Goal: Task Accomplishment & Management: Manage account settings

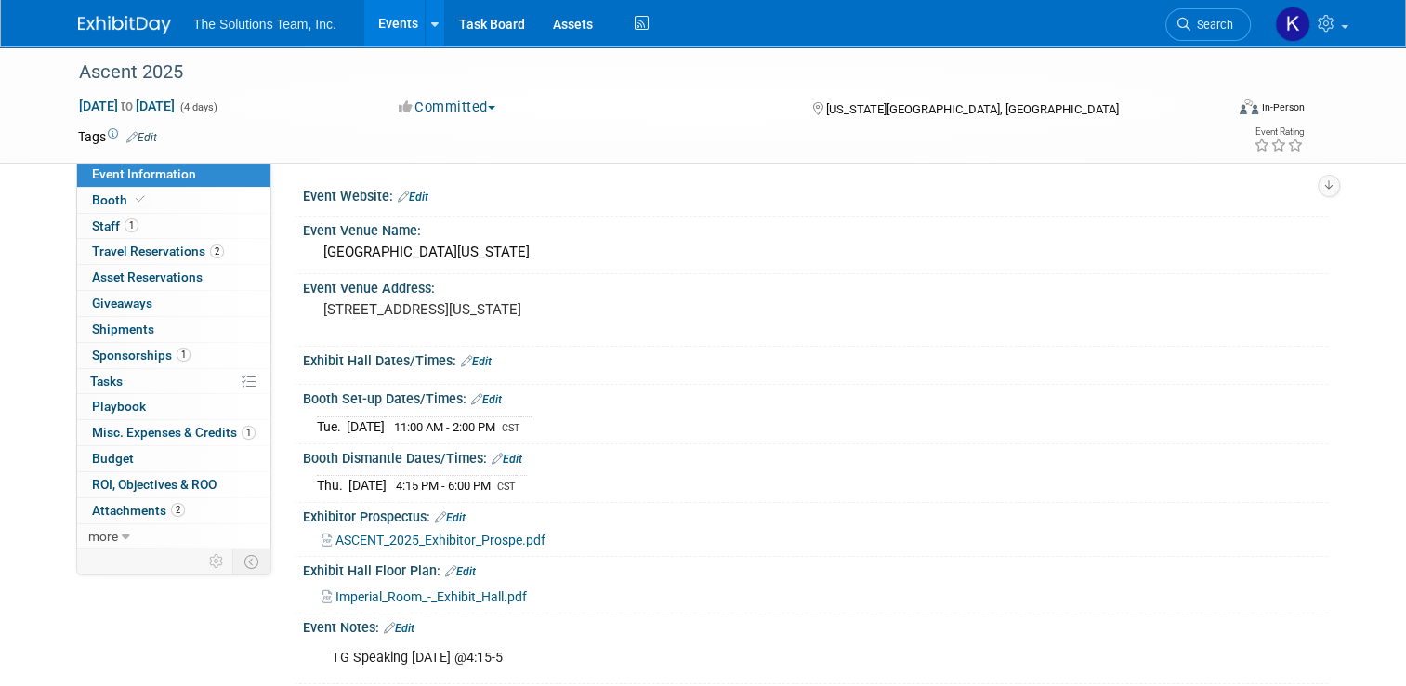
click at [114, 32] on img at bounding box center [124, 25] width 93 height 19
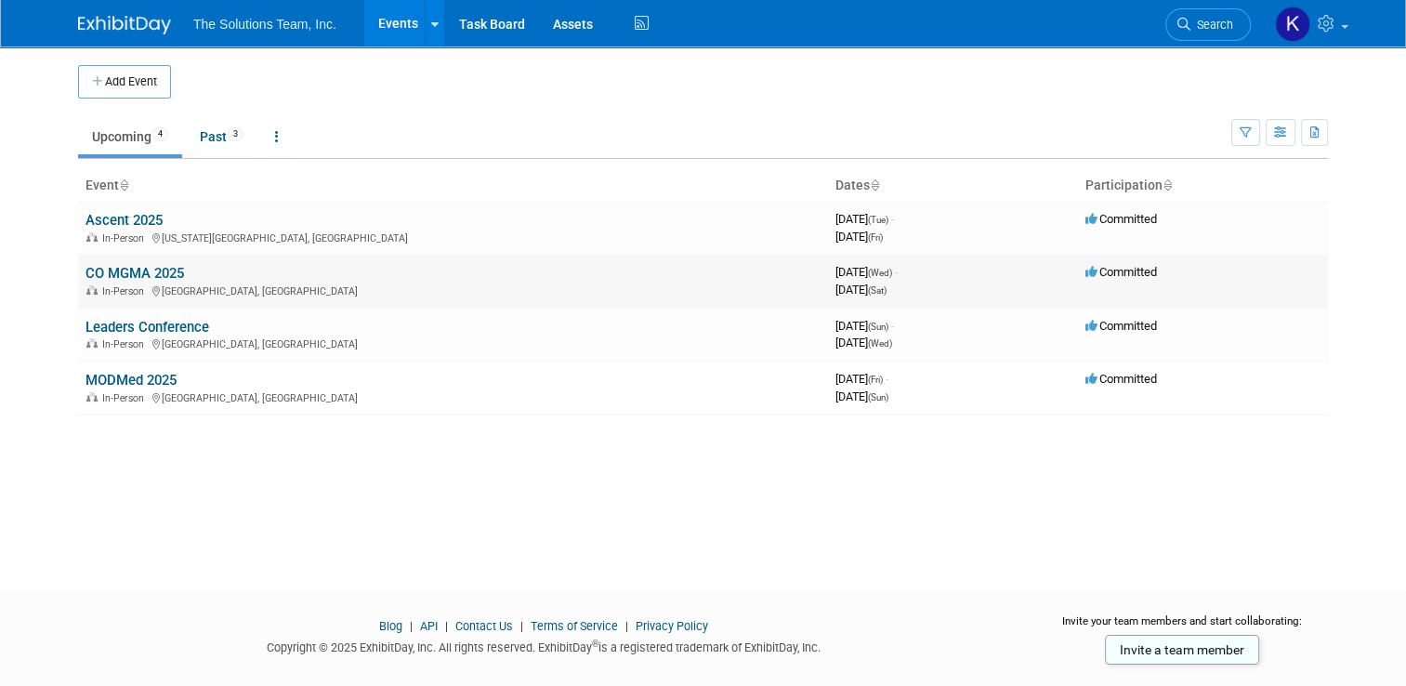
click at [123, 269] on link "CO MGMA 2025" at bounding box center [134, 273] width 98 height 17
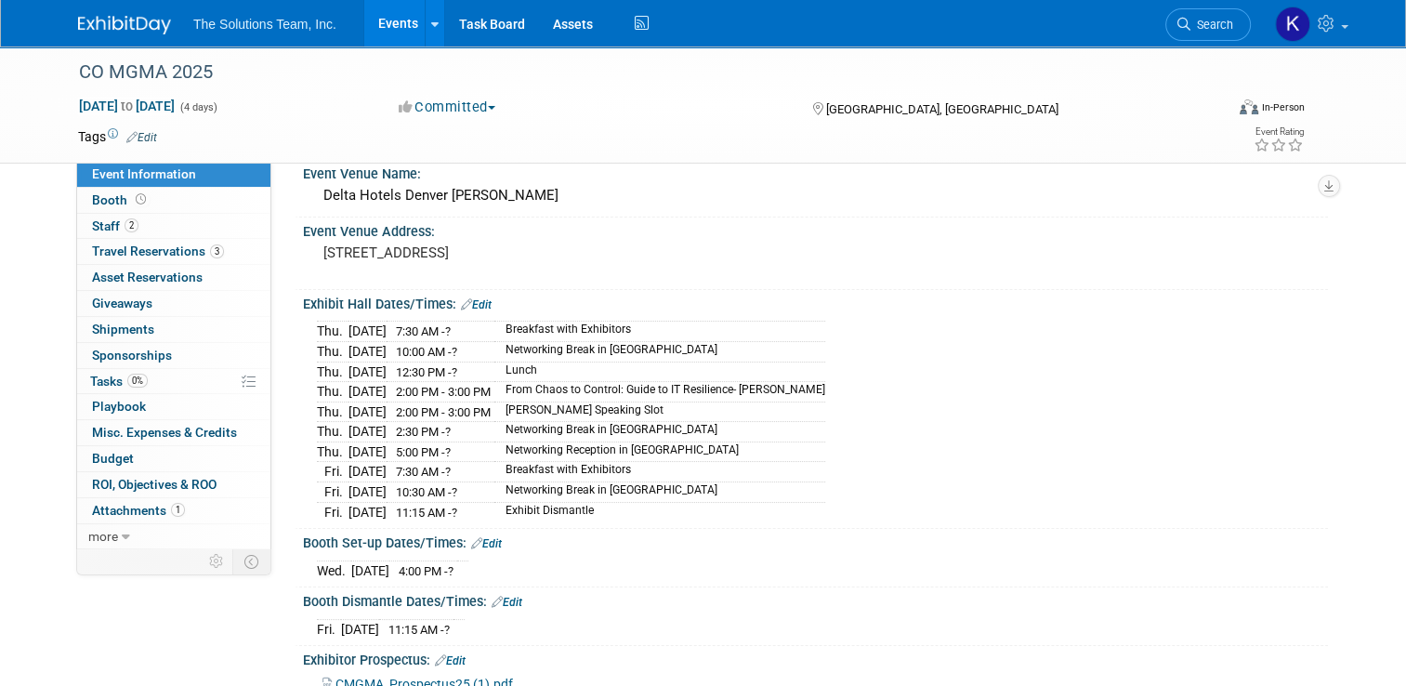
scroll to position [211, 0]
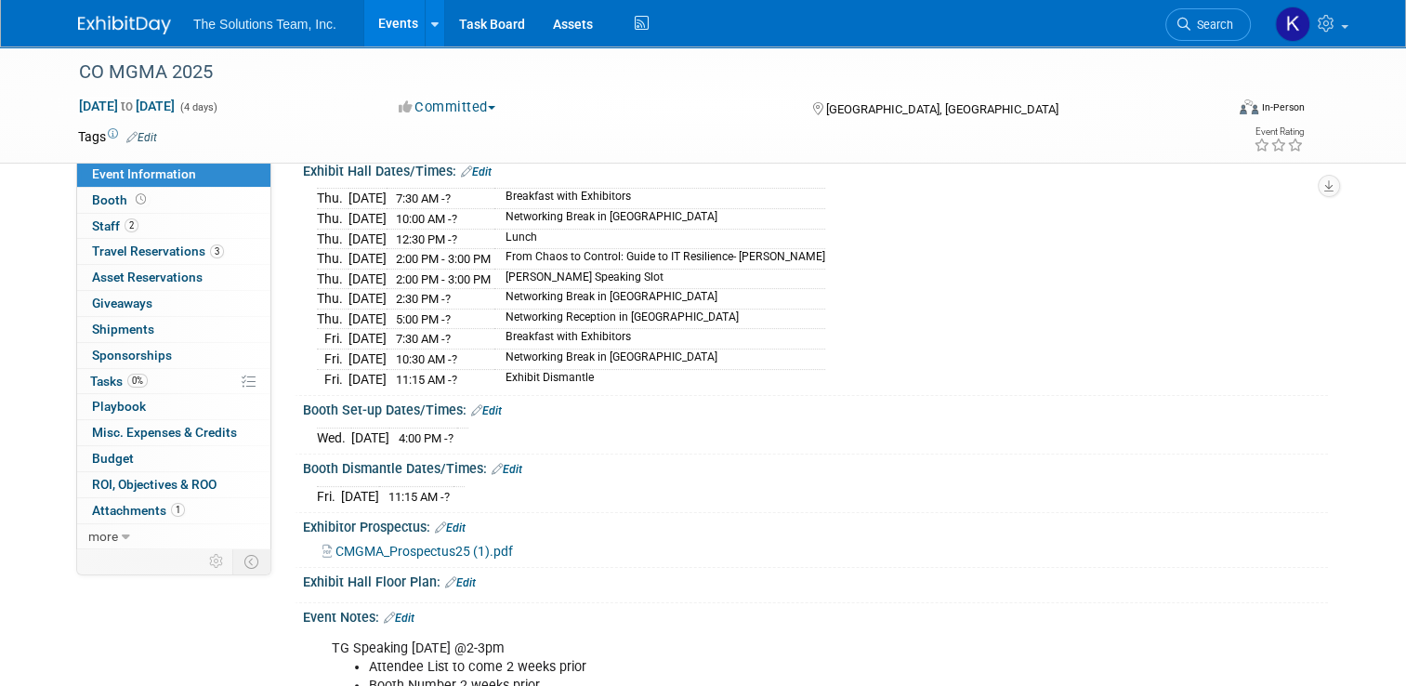
click at [387, 544] on span "CMGMA_Prospectus25 (1).pdf" at bounding box center [423, 551] width 177 height 15
click at [126, 249] on span "Travel Reservations 3" at bounding box center [158, 250] width 132 height 15
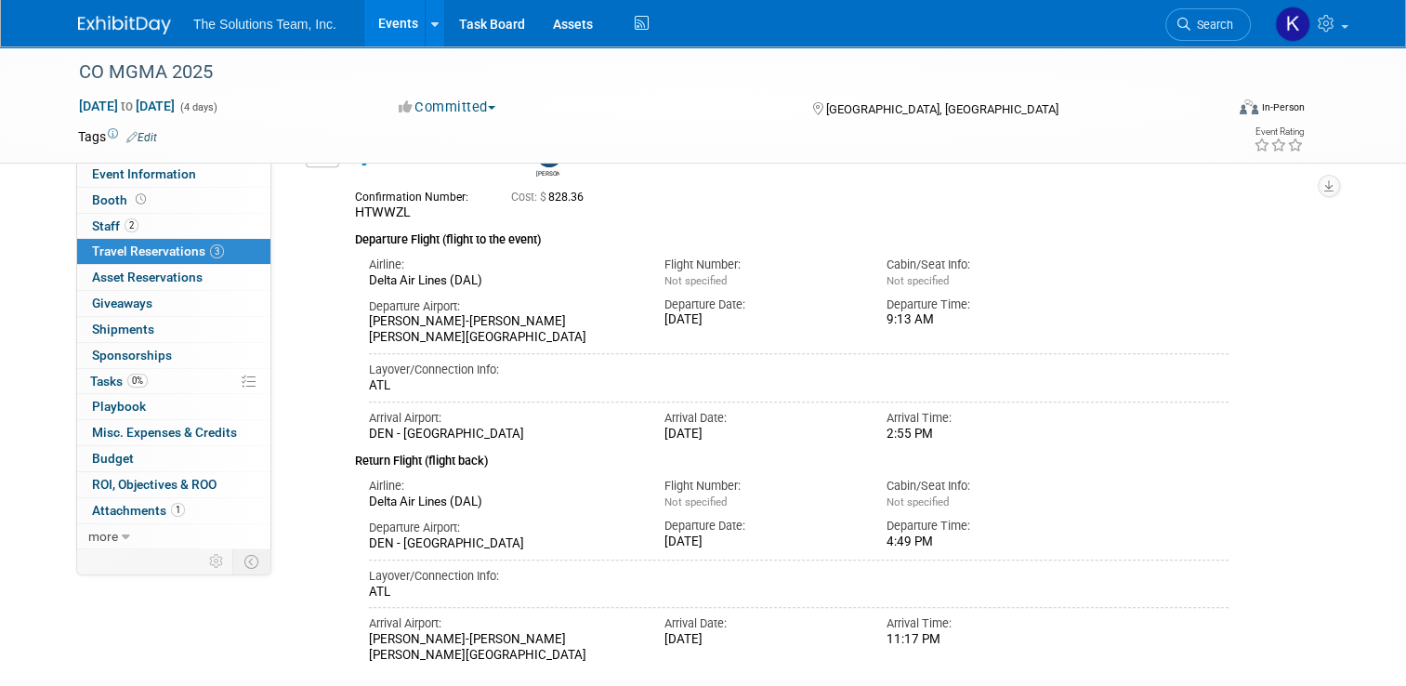
scroll to position [781, 0]
drag, startPoint x: 659, startPoint y: 317, endPoint x: 931, endPoint y: 322, distance: 272.3
click at [931, 322] on div "Departure Airport: JAN - Jackson-Medgar Wiley Evers International Airport Depar…" at bounding box center [798, 316] width 887 height 57
click at [664, 316] on div "Tue. Sep 16, 2025" at bounding box center [761, 319] width 194 height 16
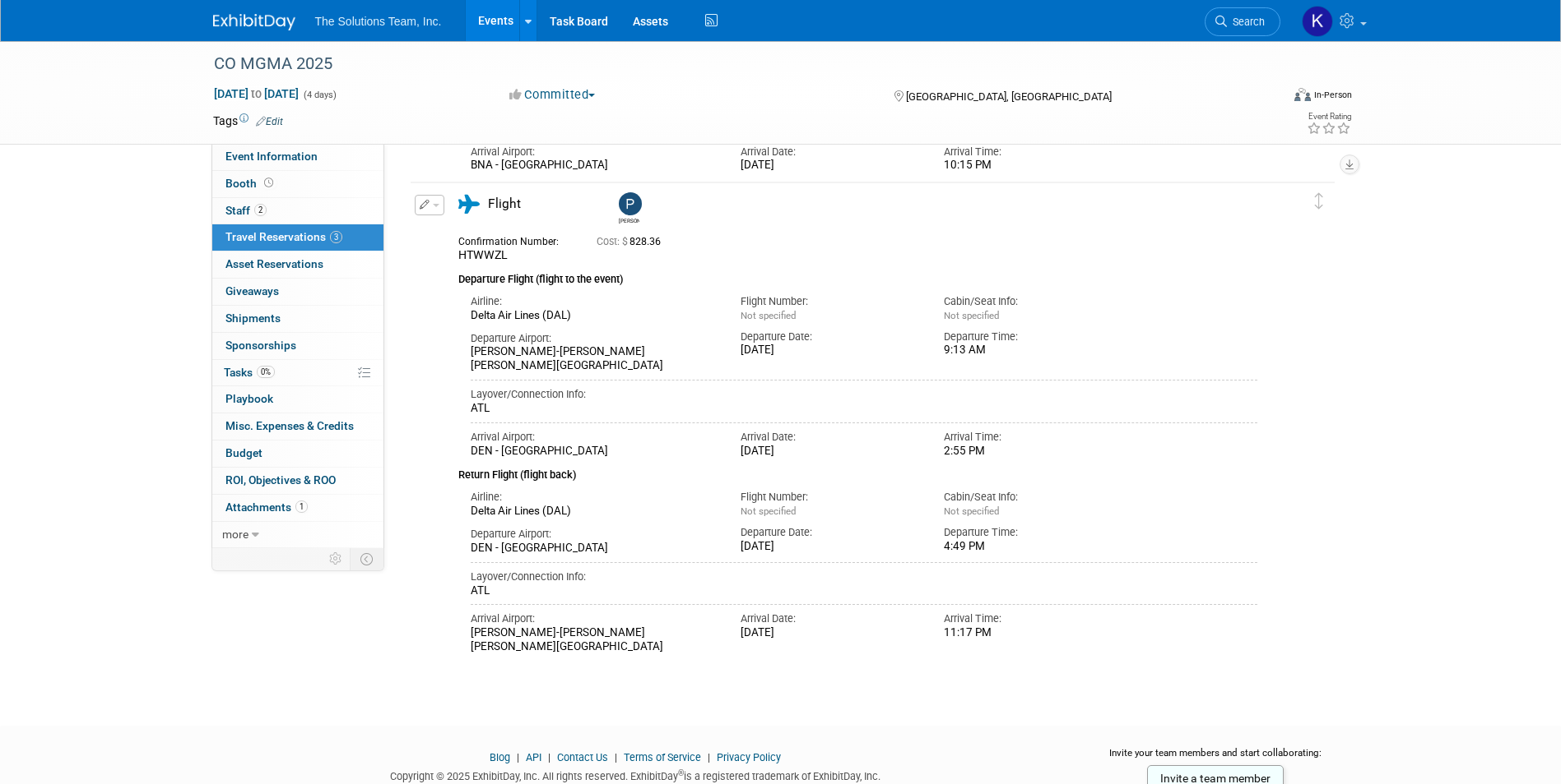
scroll to position [597, 0]
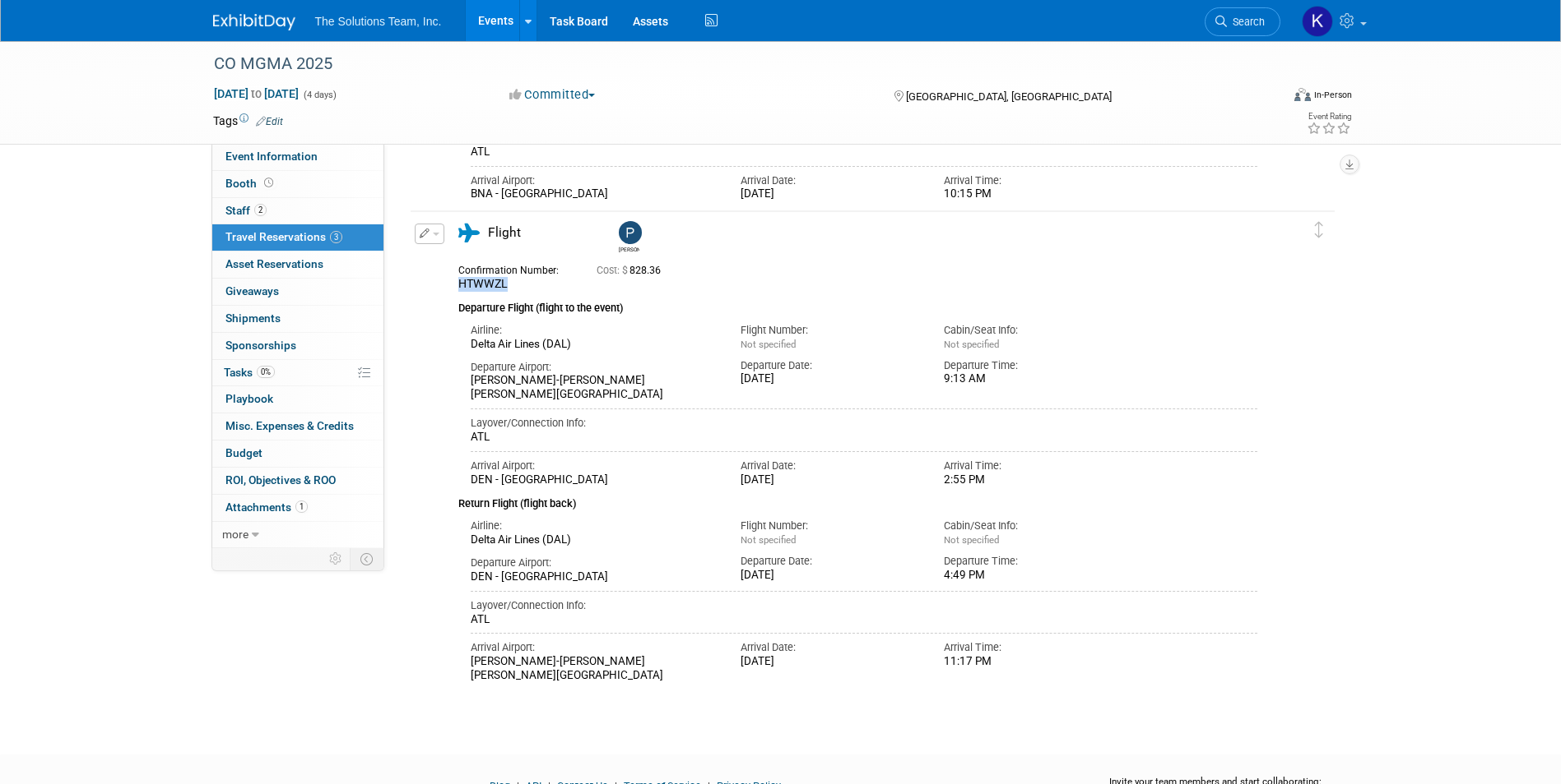
drag, startPoint x: 513, startPoint y: 285, endPoint x: 452, endPoint y: 288, distance: 61.1
click at [452, 288] on div "Confirmation Number: HTWWZL" at bounding box center [515, 276] width 138 height 32
drag, startPoint x: 452, startPoint y: 288, endPoint x: 483, endPoint y: 284, distance: 31.3
copy span "HTWWZL"
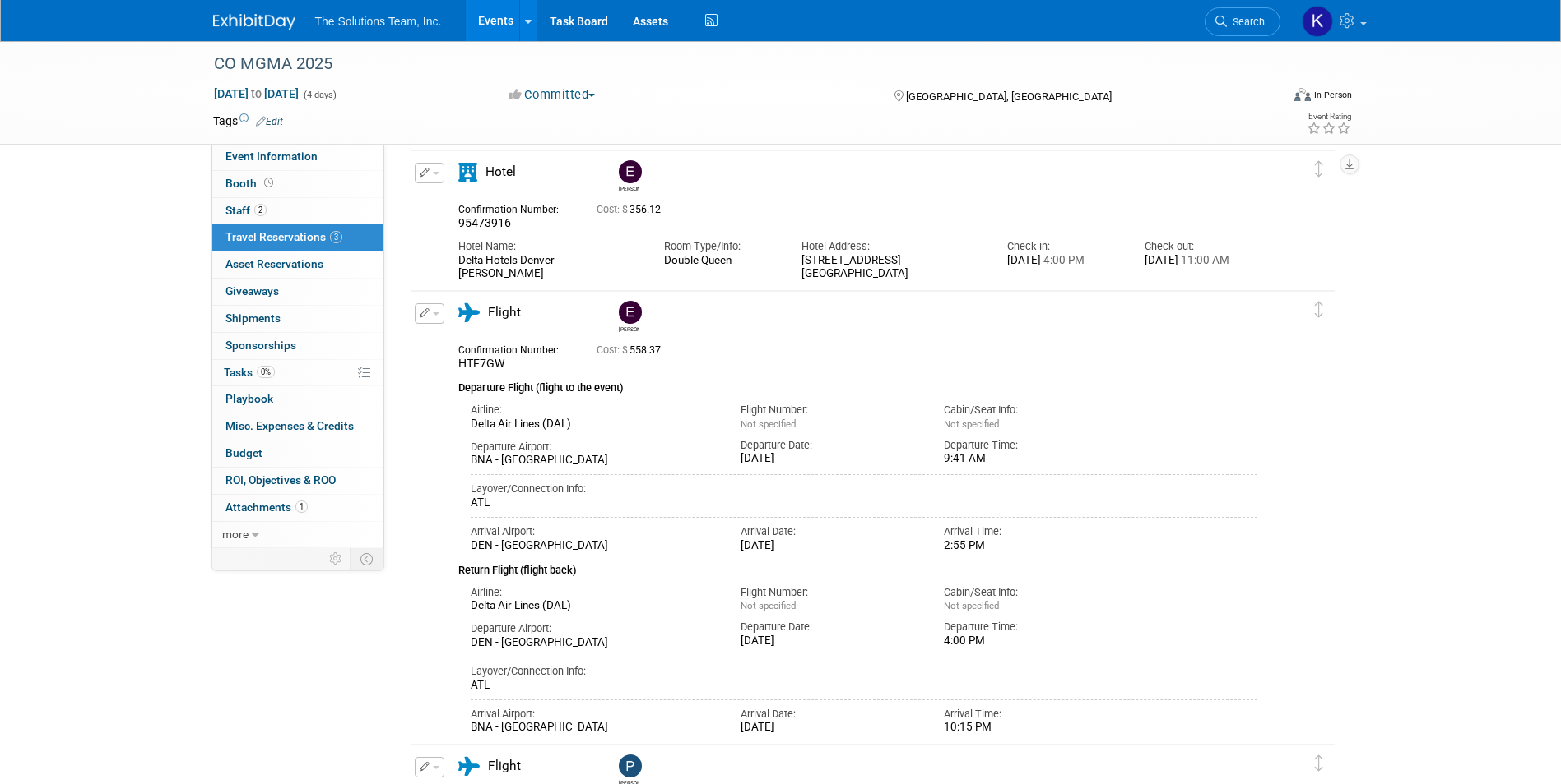
scroll to position [21, 0]
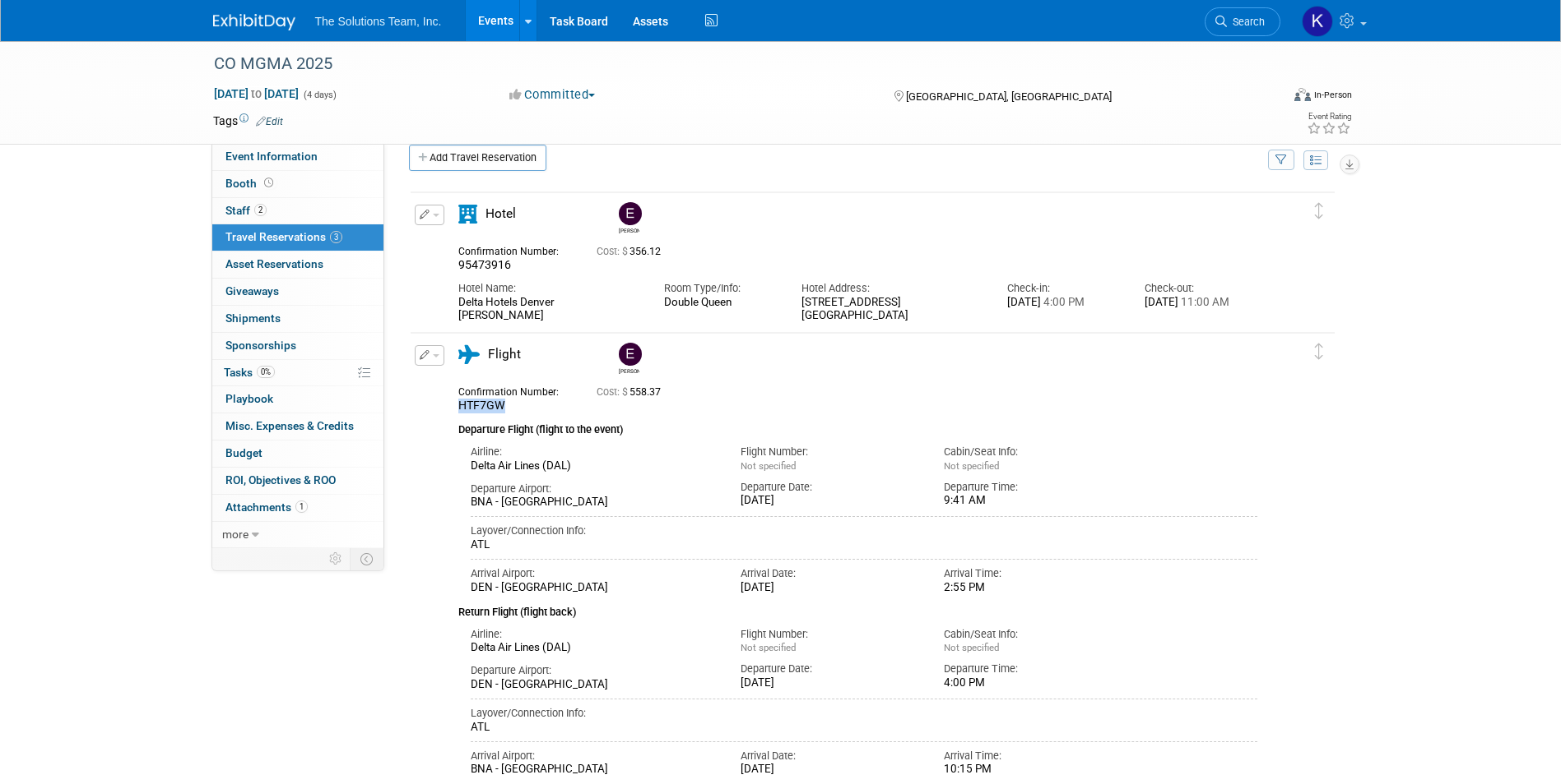
drag, startPoint x: 506, startPoint y: 405, endPoint x: 460, endPoint y: 411, distance: 46.4
click at [460, 411] on div "HTF7GW" at bounding box center [515, 406] width 113 height 15
copy span "HTF7GW"
click at [311, 156] on span "Event Information" at bounding box center [272, 156] width 92 height 13
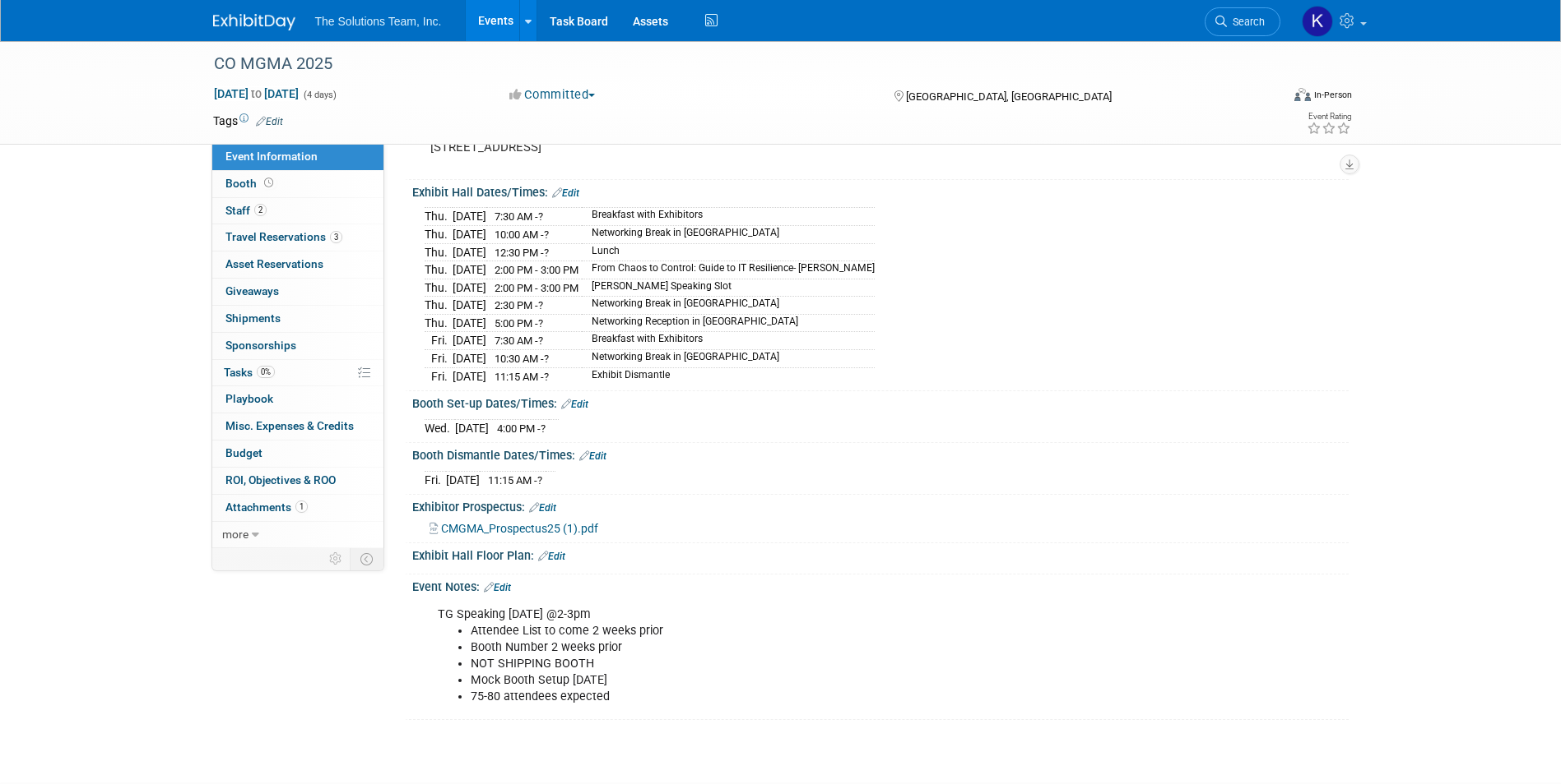
scroll to position [0, 0]
